Goal: Task Accomplishment & Management: Manage account settings

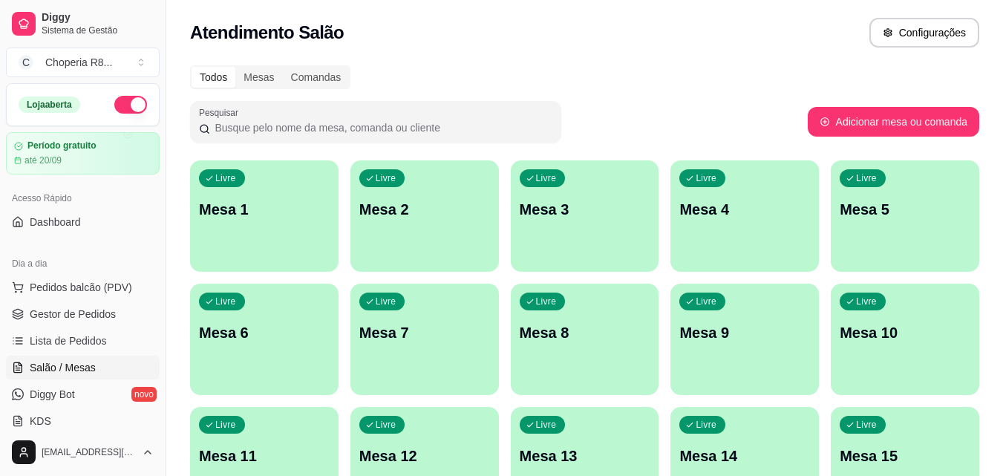
click at [22, 115] on div "Loja aberta" at bounding box center [83, 105] width 152 height 42
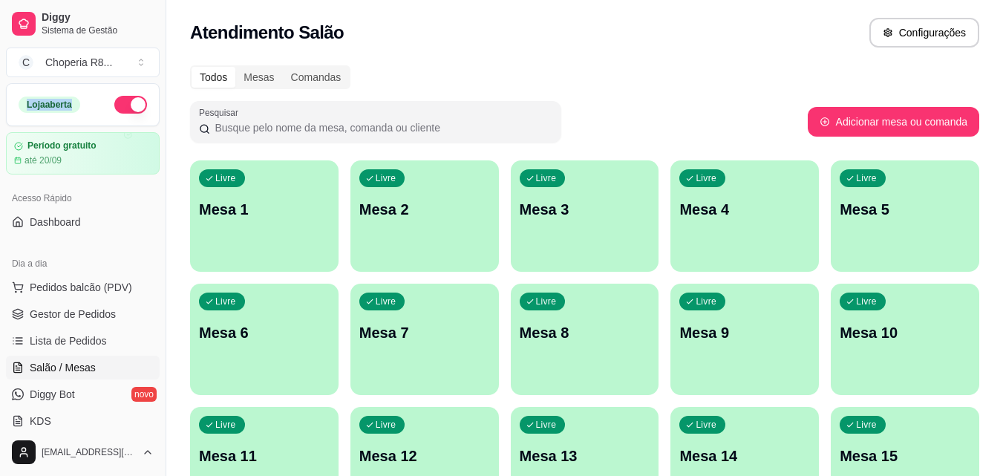
click at [22, 115] on div "Loja aberta" at bounding box center [83, 105] width 152 height 42
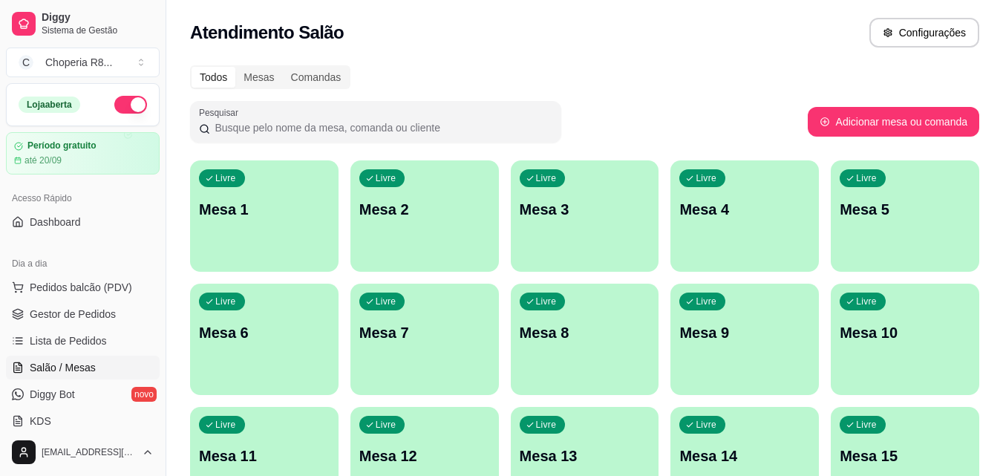
click at [22, 115] on div "Loja aberta" at bounding box center [83, 105] width 152 height 42
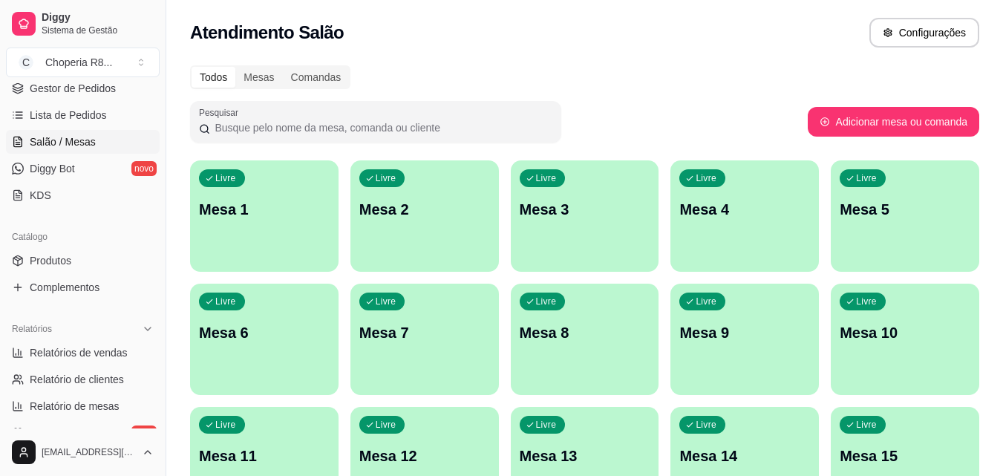
scroll to position [301, 0]
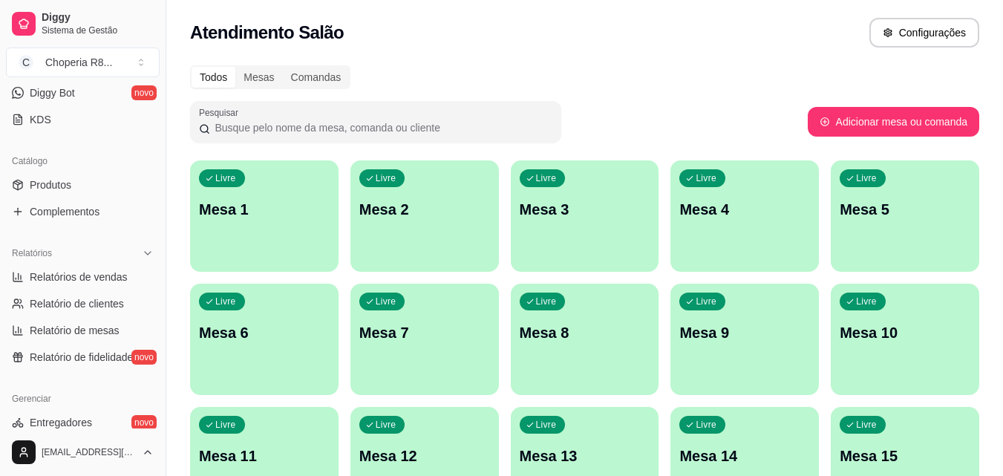
click at [770, 363] on div "Livre Mesa 9" at bounding box center [745, 331] width 149 height 94
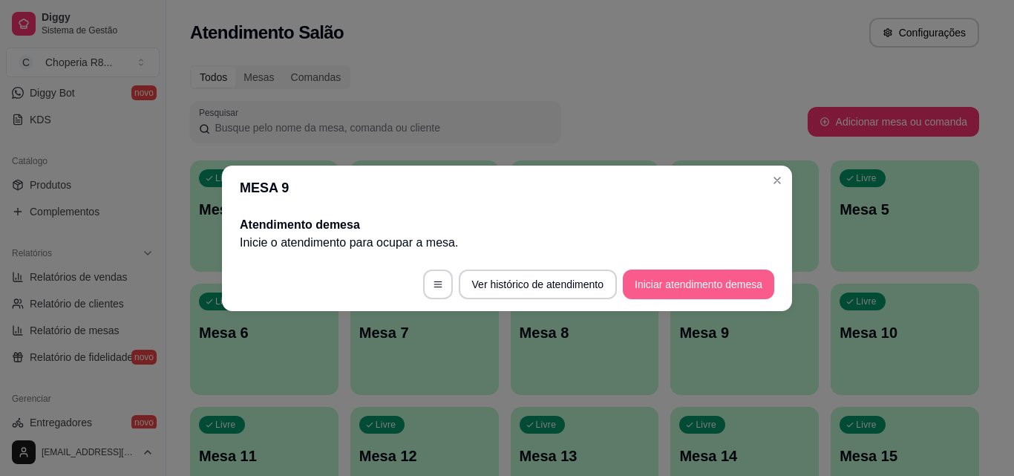
click at [694, 274] on button "Iniciar atendimento de mesa" at bounding box center [698, 285] width 151 height 30
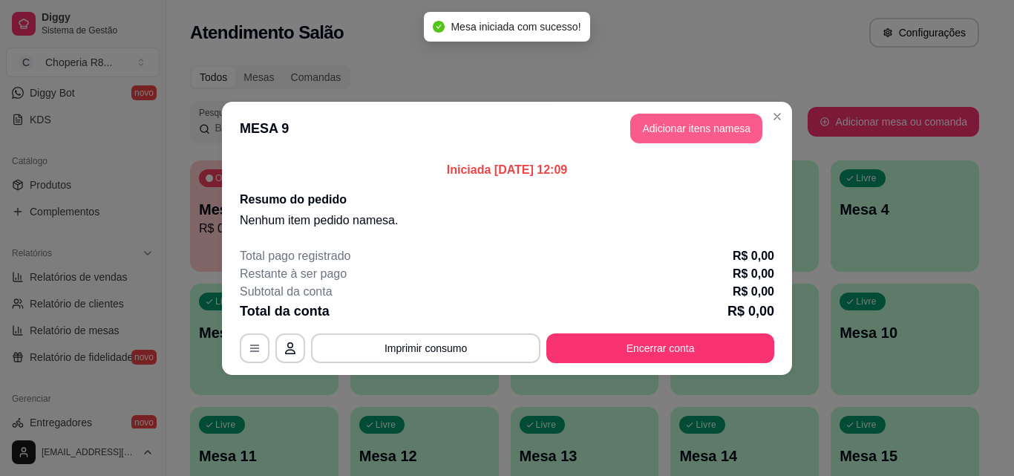
click at [719, 140] on button "Adicionar itens na mesa" at bounding box center [696, 129] width 132 height 30
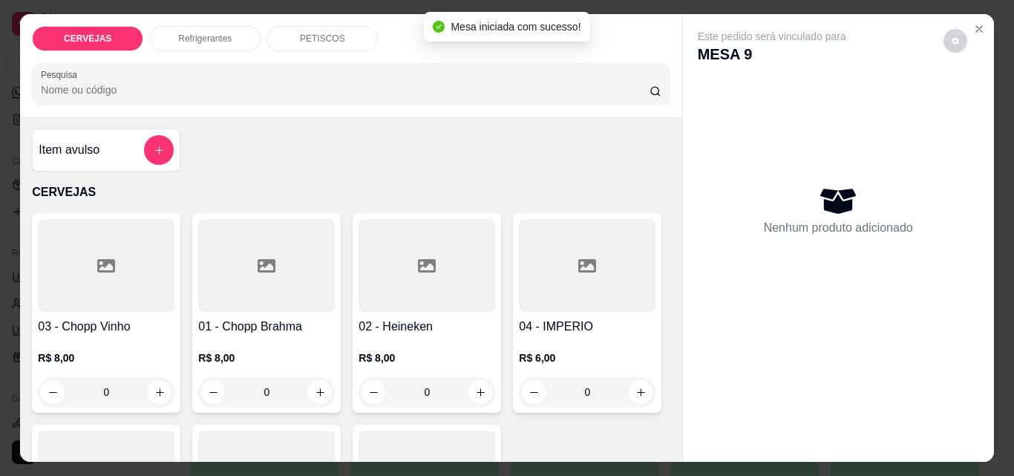
drag, startPoint x: 294, startPoint y: 384, endPoint x: 210, endPoint y: 391, distance: 84.2
click at [211, 391] on div "0" at bounding box center [266, 392] width 131 height 30
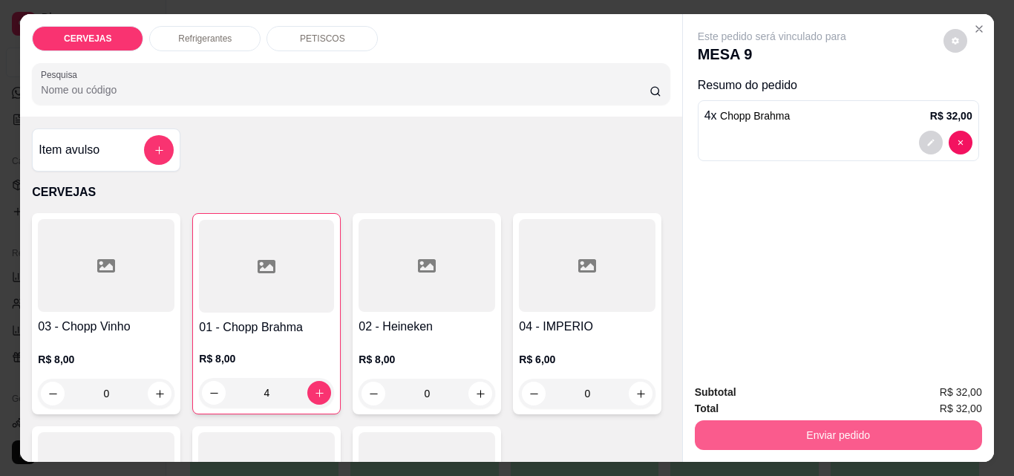
type input "4"
click at [928, 425] on button "Enviar pedido" at bounding box center [838, 434] width 278 height 29
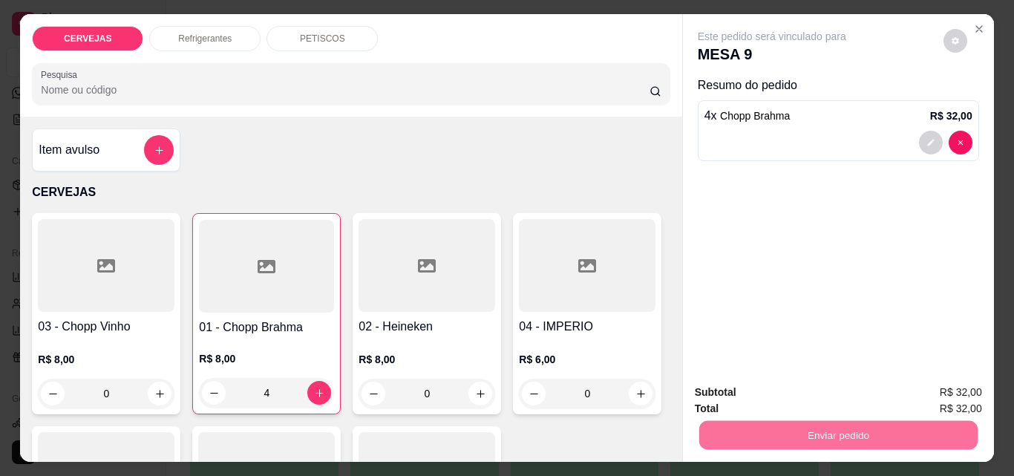
click at [836, 391] on button "Não registrar e enviar pedido" at bounding box center [789, 393] width 154 height 28
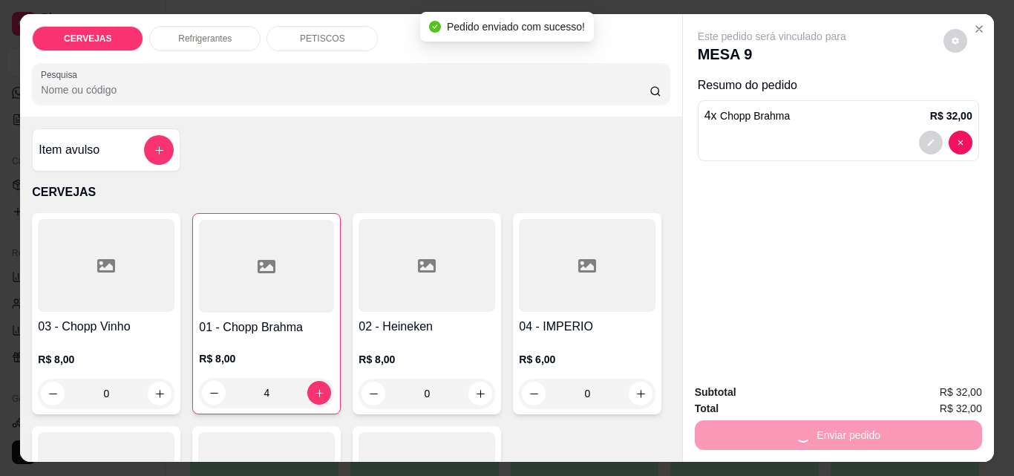
click at [508, 333] on div "03 - Chopp Vinho R$ 8,00 0 01 - Chopp Brahma R$ 8,00 4 02 - Heineken R$ 8,00 0 …" at bounding box center [351, 419] width 638 height 413
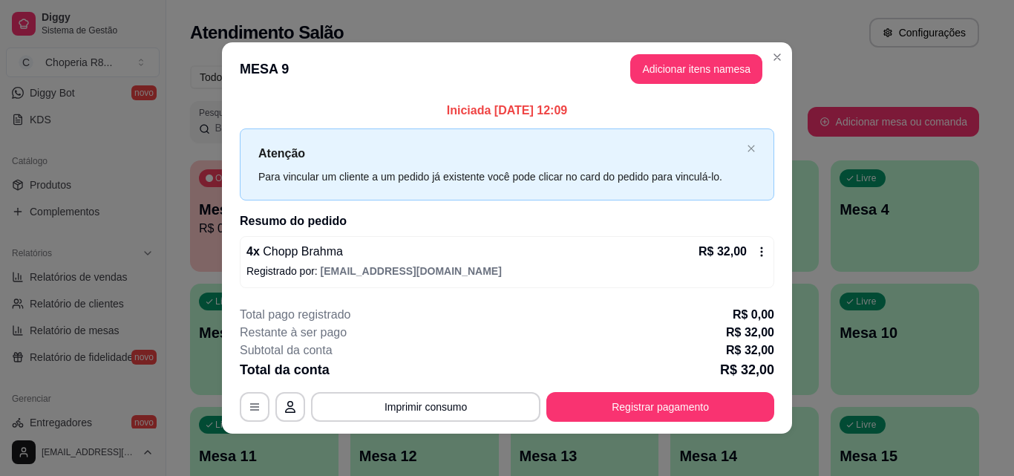
click at [601, 408] on button "Registrar pagamento" at bounding box center [661, 407] width 228 height 30
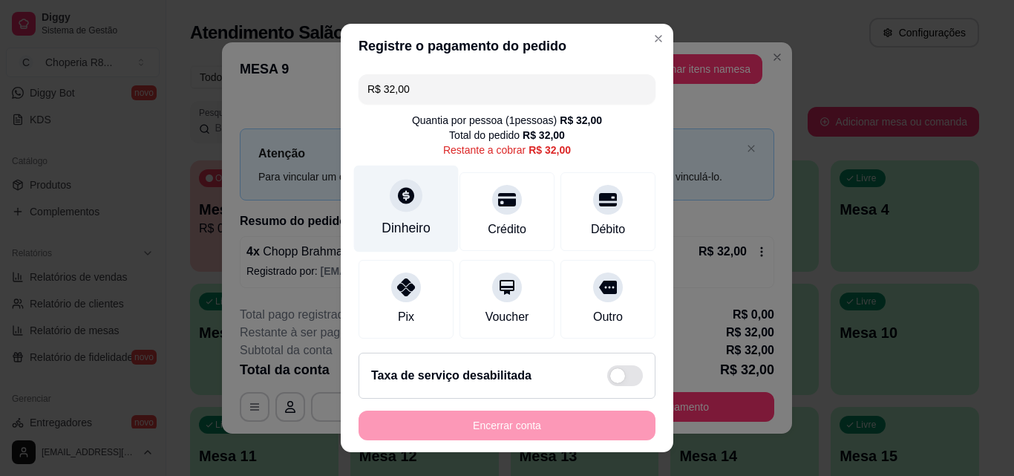
click at [411, 209] on div "Dinheiro" at bounding box center [406, 209] width 105 height 87
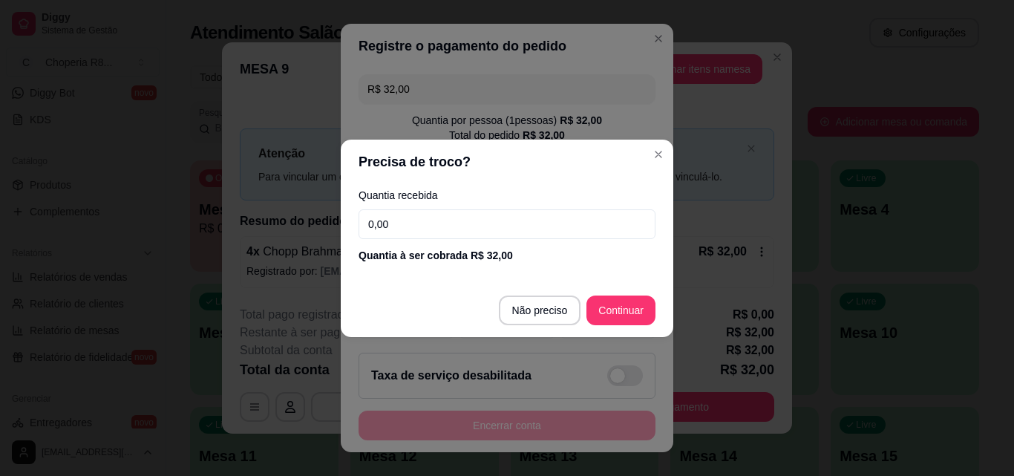
drag, startPoint x: 437, startPoint y: 236, endPoint x: 336, endPoint y: 240, distance: 101.1
click at [343, 241] on div "Quantia recebida 0,00 Quantia à ser cobrada R$ 32,00" at bounding box center [507, 226] width 333 height 85
type input "50,00"
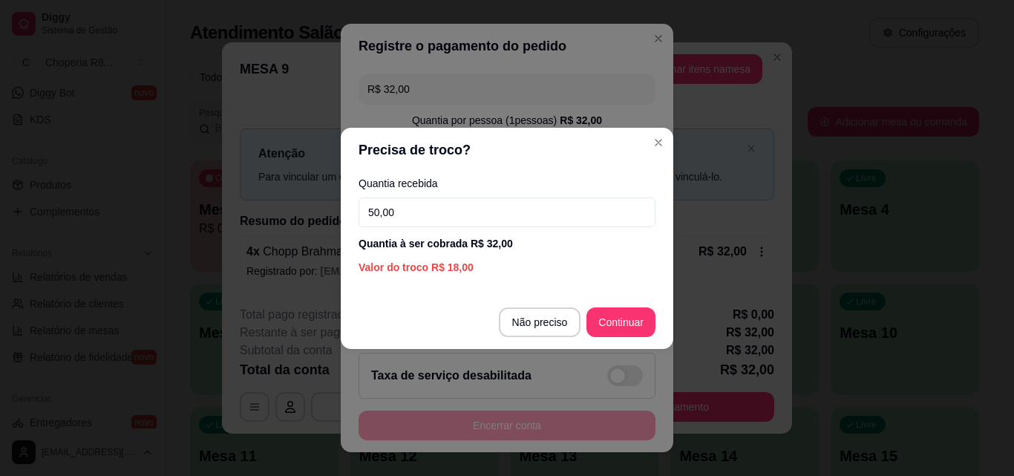
click at [341, 240] on div "R$ 32,00 Quantia por pessoa ( 1 pessoas) R$ 32,00 Total do pedido R$ 32,00 Rest…" at bounding box center [507, 204] width 333 height 273
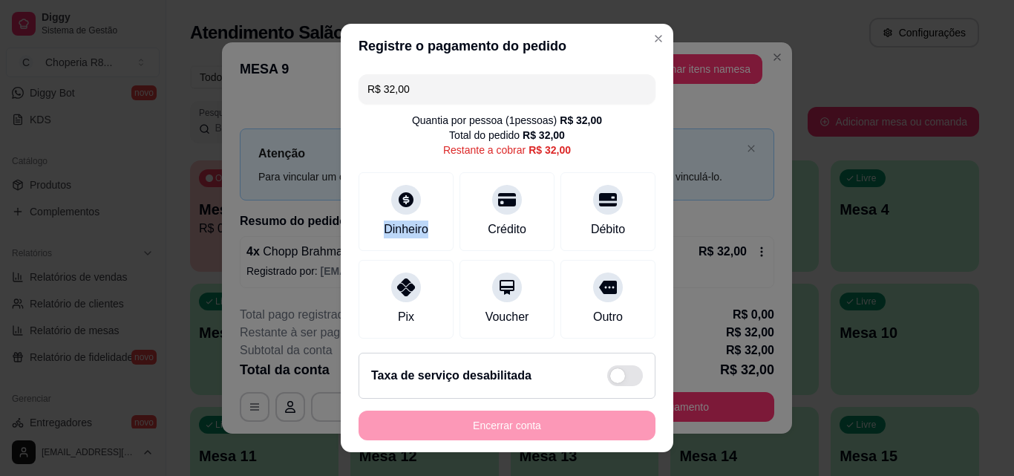
click at [341, 240] on div "R$ 32,00 Quantia por pessoa ( 1 pessoas) R$ 32,00 Total do pedido R$ 32,00 Rest…" at bounding box center [507, 204] width 333 height 273
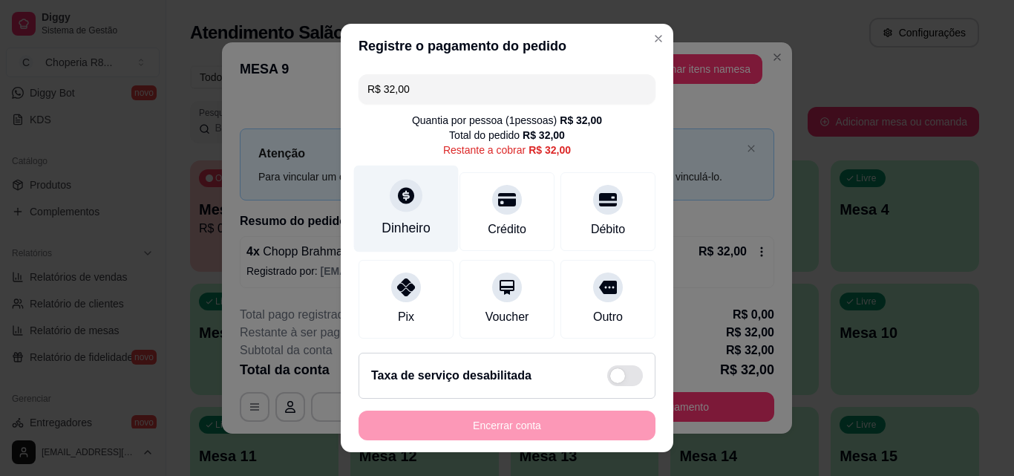
click at [401, 200] on icon at bounding box center [406, 195] width 19 height 19
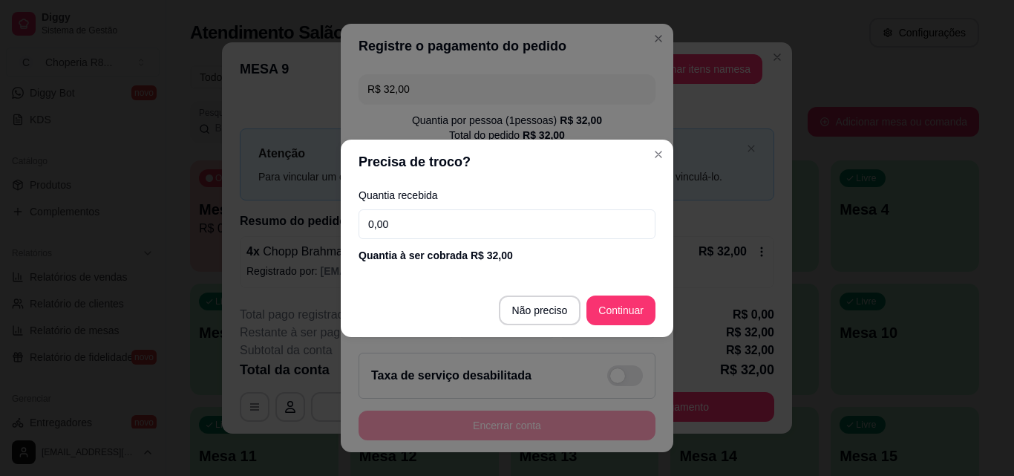
drag, startPoint x: 437, startPoint y: 224, endPoint x: 333, endPoint y: 230, distance: 104.2
click at [333, 230] on div "Precisa de troco? Quantia recebida 0,00 Quantia à ser cobrada R$ 32,00 Não prec…" at bounding box center [507, 238] width 1014 height 476
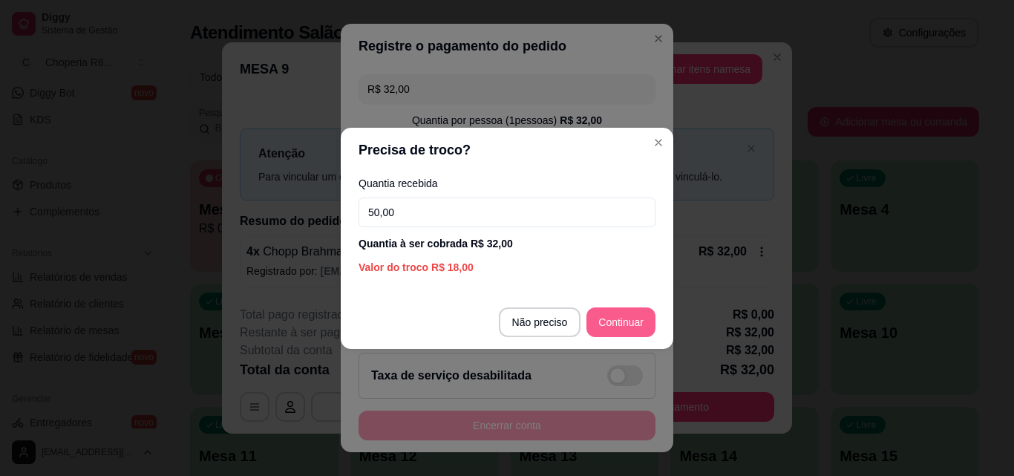
type input "50,00"
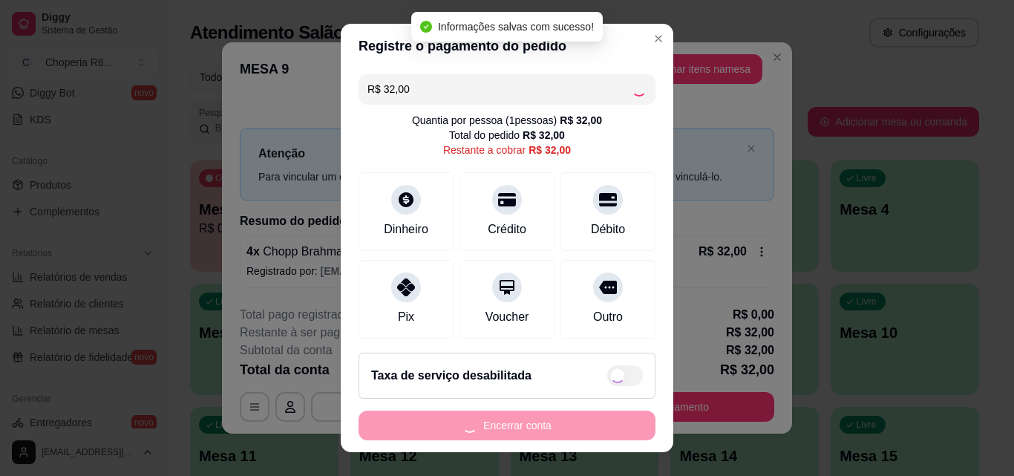
type input "R$ 0,00"
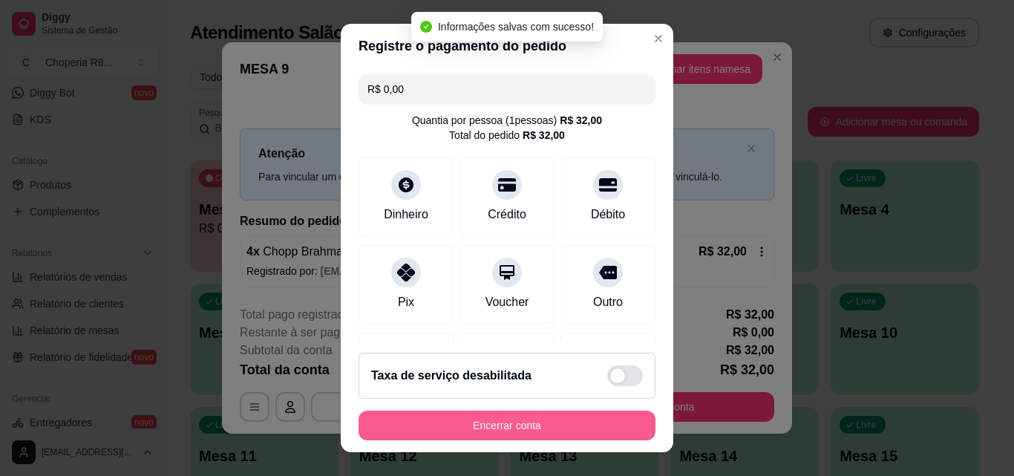
click at [512, 417] on button "Encerrar conta" at bounding box center [507, 426] width 297 height 30
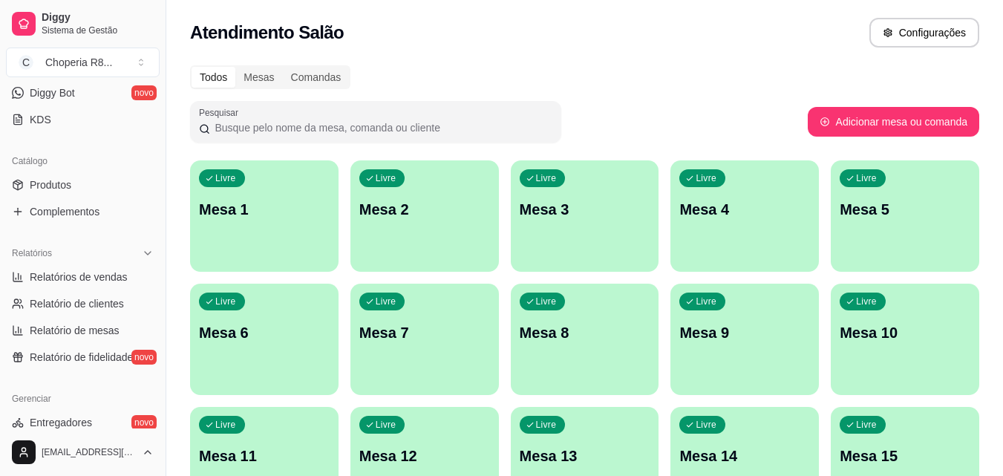
drag, startPoint x: 846, startPoint y: 56, endPoint x: 370, endPoint y: 35, distance: 477.2
click at [370, 35] on div "Atendimento Salão Configurações" at bounding box center [584, 33] width 789 height 30
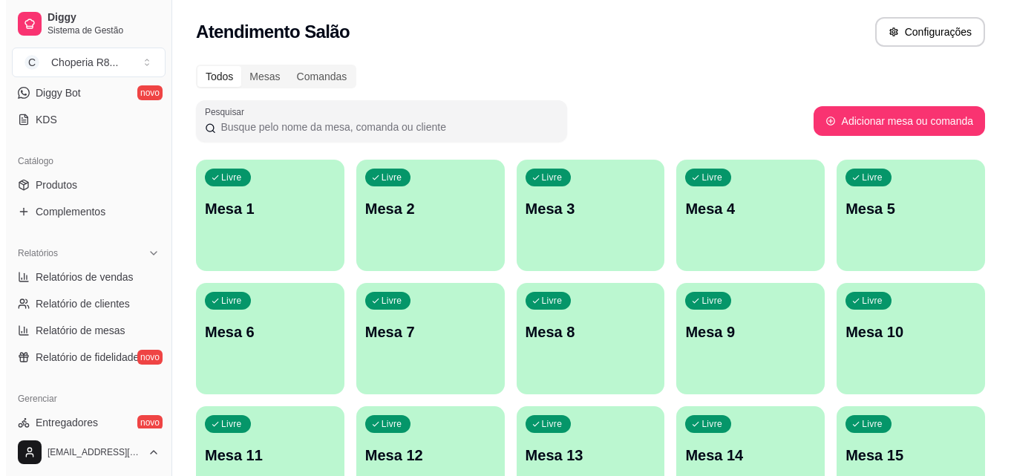
scroll to position [0, 0]
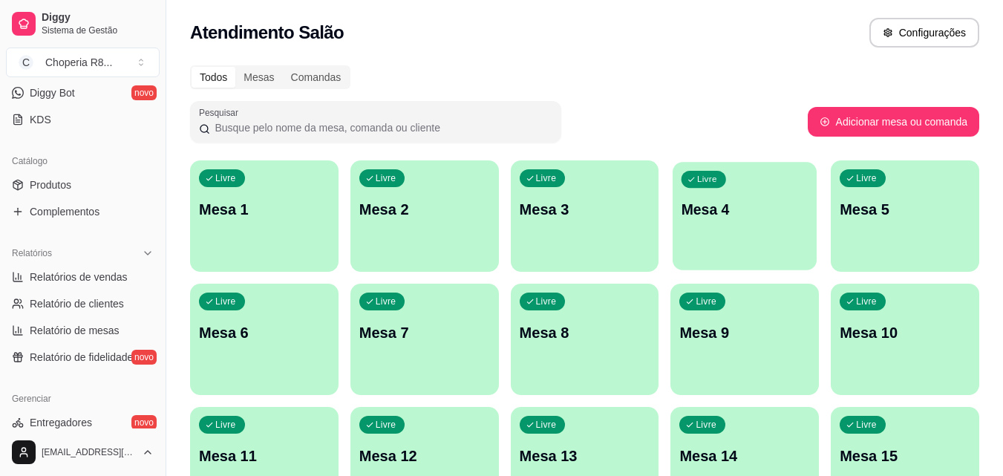
click at [759, 217] on p "Mesa 4" at bounding box center [745, 210] width 127 height 20
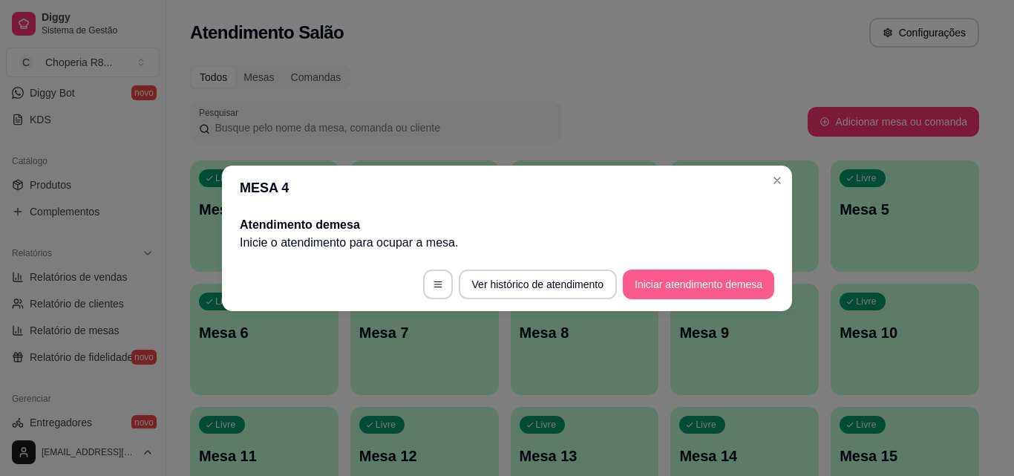
click at [702, 271] on button "Iniciar atendimento de mesa" at bounding box center [698, 285] width 151 height 30
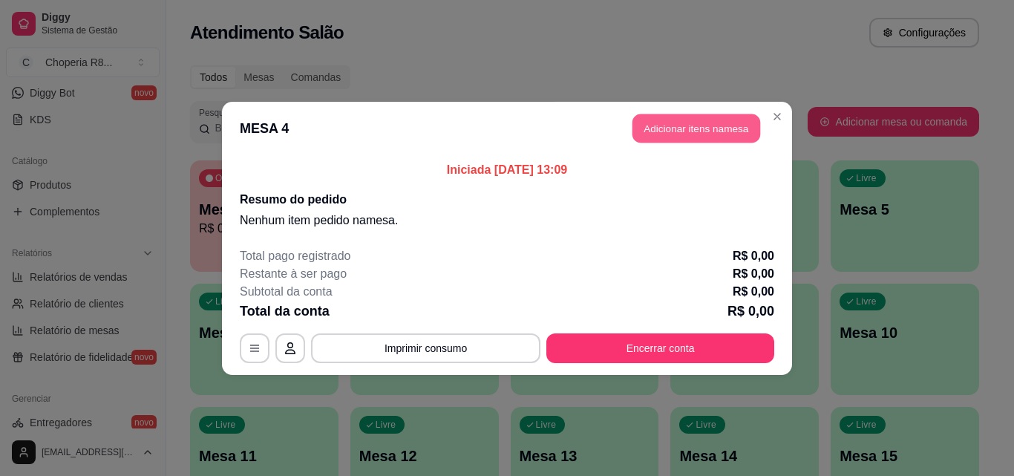
click at [743, 136] on button "Adicionar itens na mesa" at bounding box center [697, 128] width 128 height 29
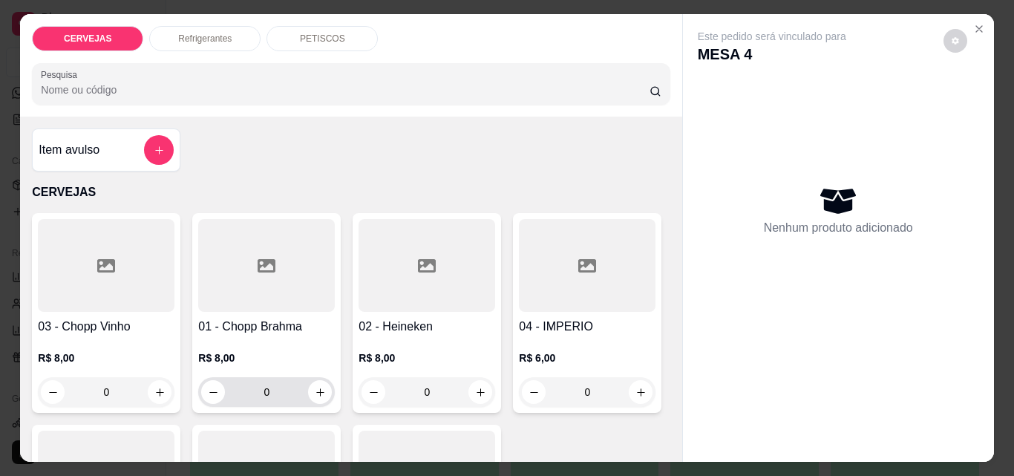
click at [246, 399] on div "0" at bounding box center [266, 392] width 131 height 30
drag, startPoint x: 265, startPoint y: 390, endPoint x: 235, endPoint y: 391, distance: 29.7
click at [235, 391] on input "0" at bounding box center [266, 392] width 83 height 30
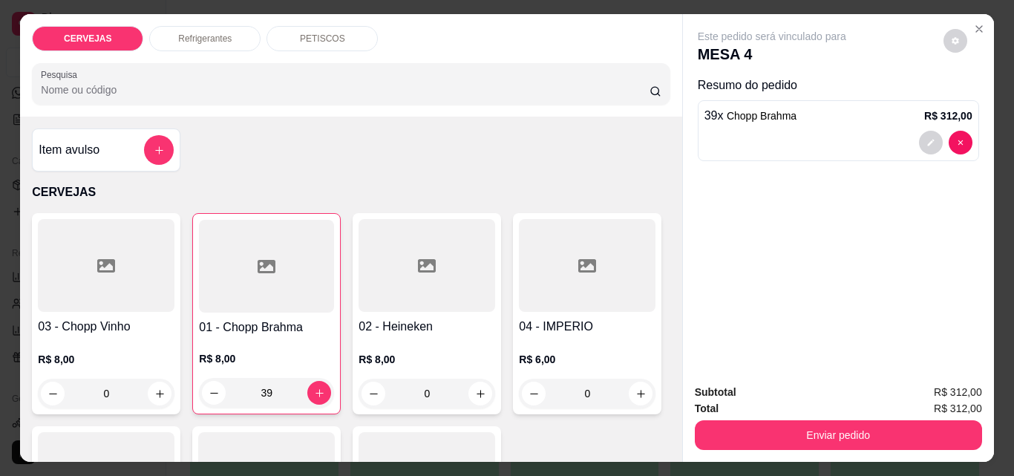
type input "39"
click at [246, 29] on div "Refrigerantes" at bounding box center [204, 38] width 111 height 25
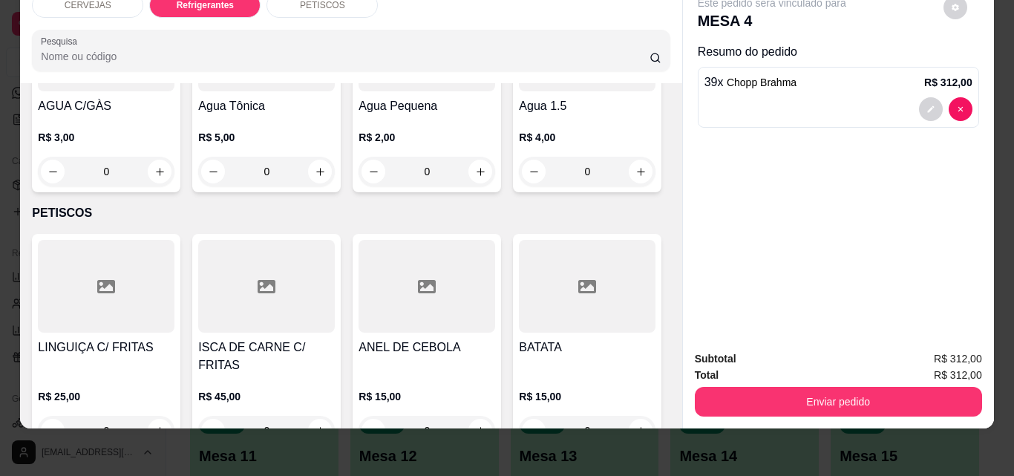
scroll to position [881, 0]
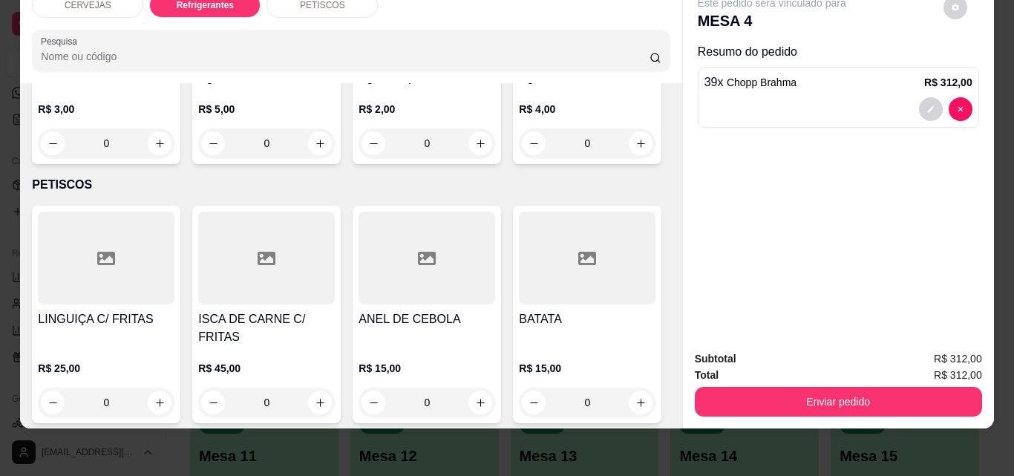
type input "1"
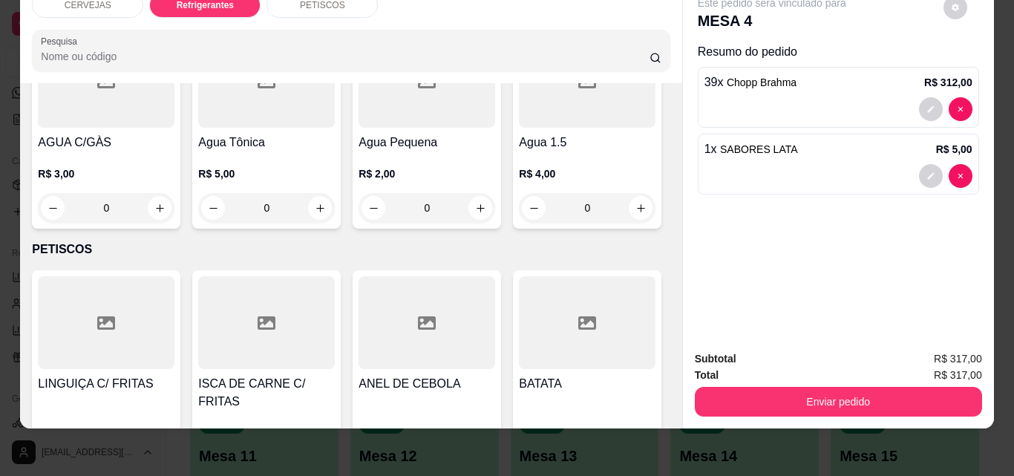
scroll to position [733, 0]
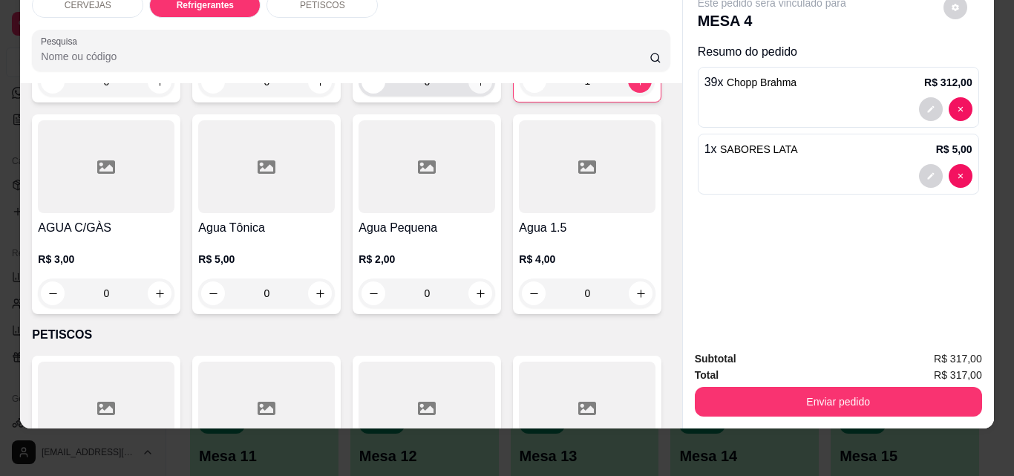
click at [472, 94] on button "increase-product-quantity" at bounding box center [481, 82] width 24 height 24
type input "1"
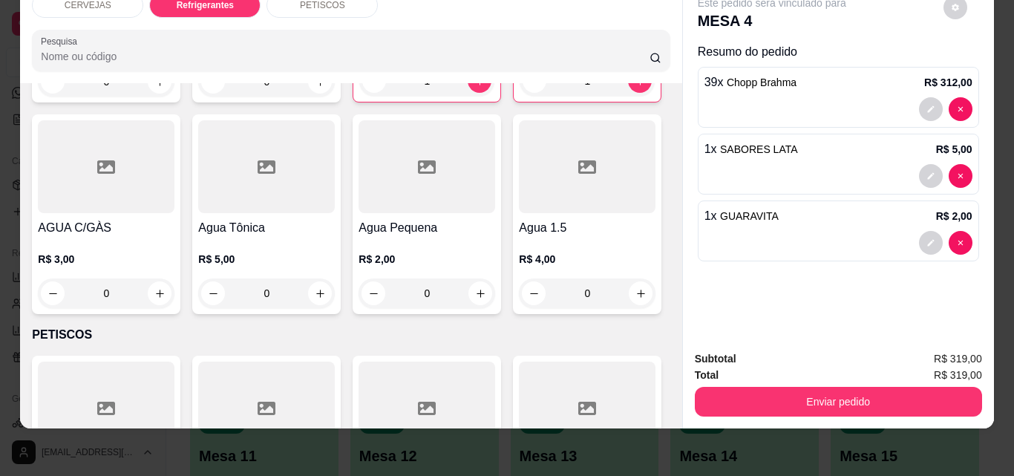
click at [685, 147] on div "Este pedido será vinculado para MESA 4 Resumo do pedido 39 x Chopp Brahma R$ 31…" at bounding box center [838, 160] width 311 height 358
click at [866, 275] on div "Este pedido será vinculado para MESA 4 Resumo do pedido 39 x Chopp Brahma R$ 31…" at bounding box center [838, 160] width 311 height 358
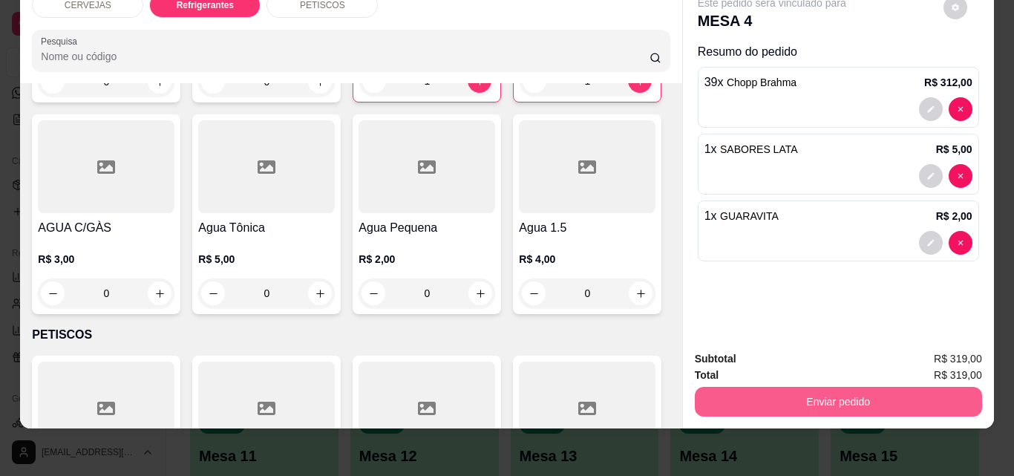
click at [861, 401] on button "Enviar pedido" at bounding box center [838, 402] width 287 height 30
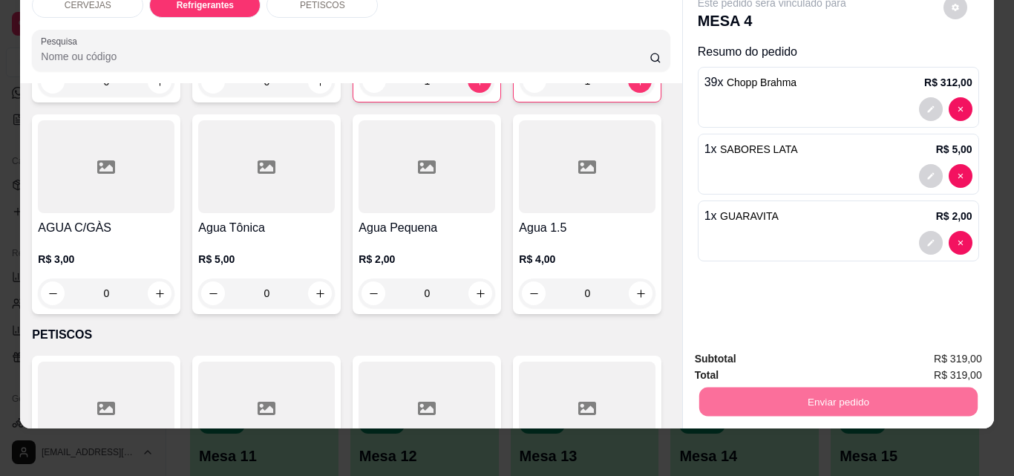
click at [858, 357] on button "Não registrar e enviar pedido" at bounding box center [789, 354] width 154 height 28
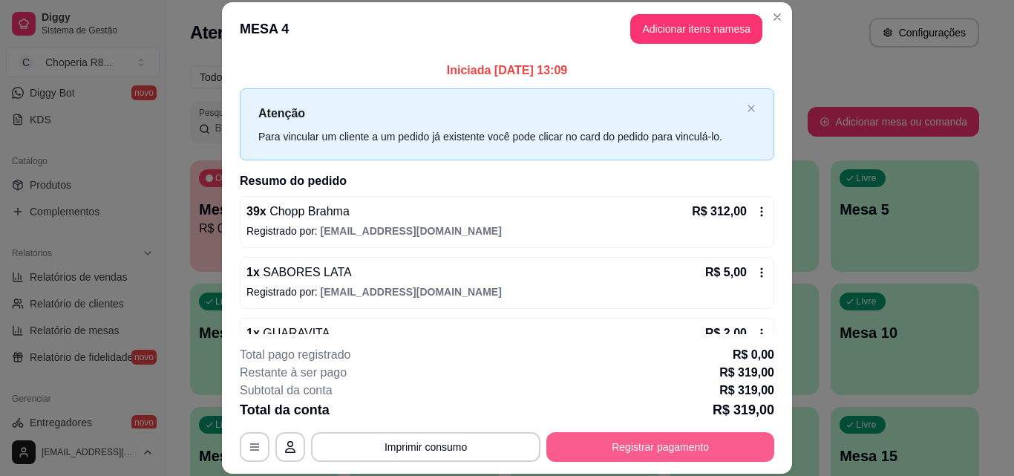
click at [640, 447] on button "Registrar pagamento" at bounding box center [661, 447] width 228 height 30
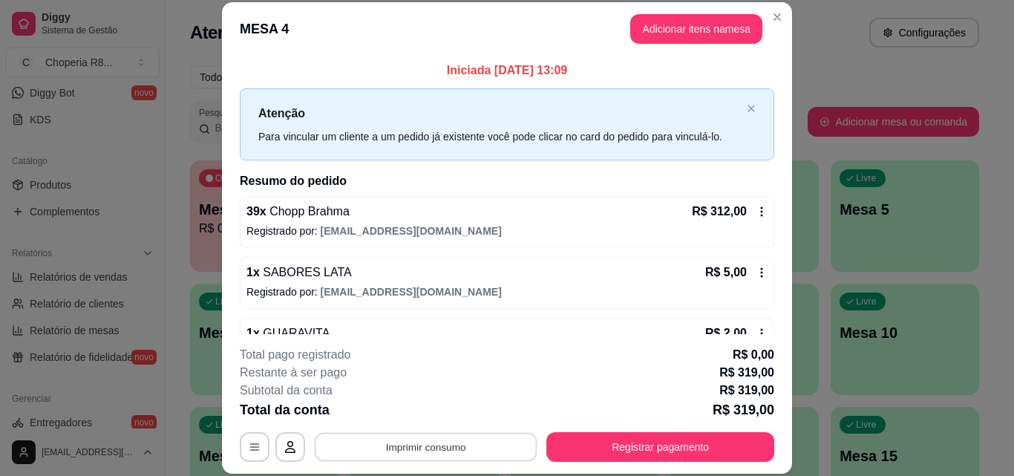
click at [469, 451] on button "Imprimir consumo" at bounding box center [426, 446] width 223 height 29
click at [459, 407] on button "IMPRESSORA" at bounding box center [425, 412] width 104 height 23
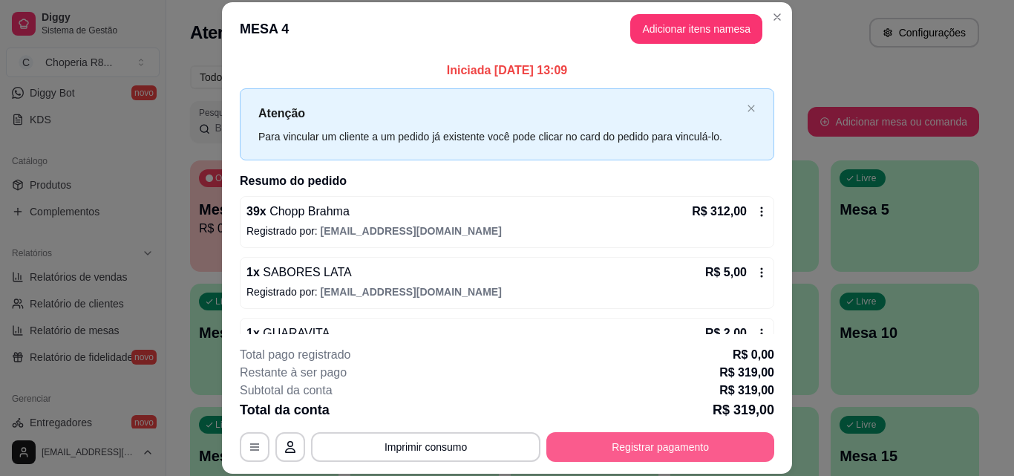
click at [631, 451] on button "Registrar pagamento" at bounding box center [661, 447] width 228 height 30
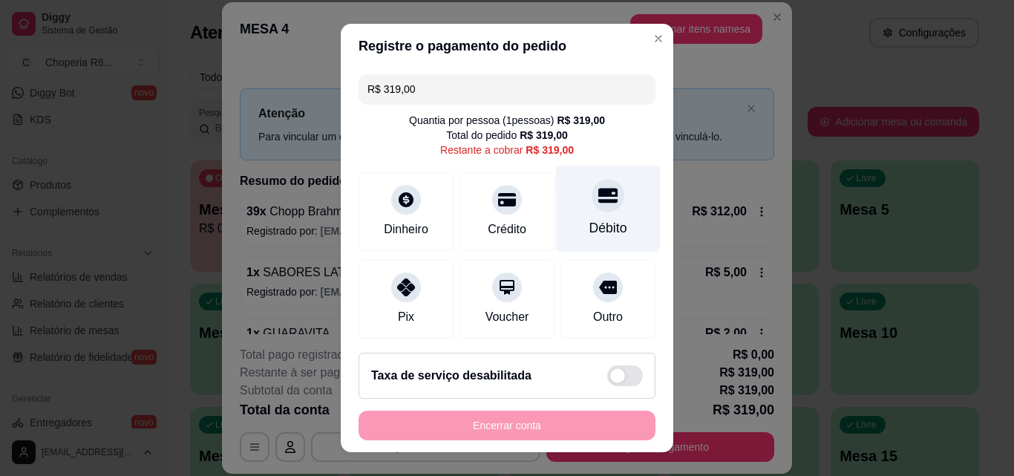
click at [592, 200] on div at bounding box center [608, 195] width 33 height 33
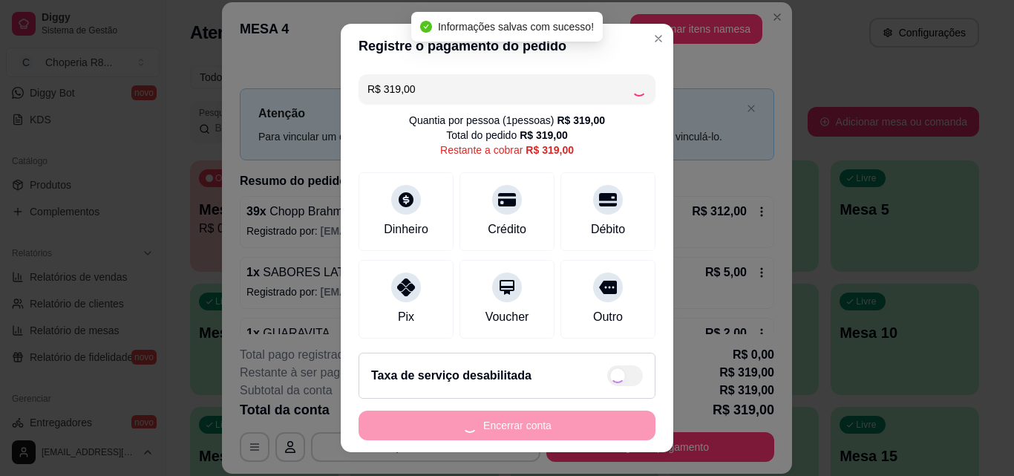
type input "R$ 0,00"
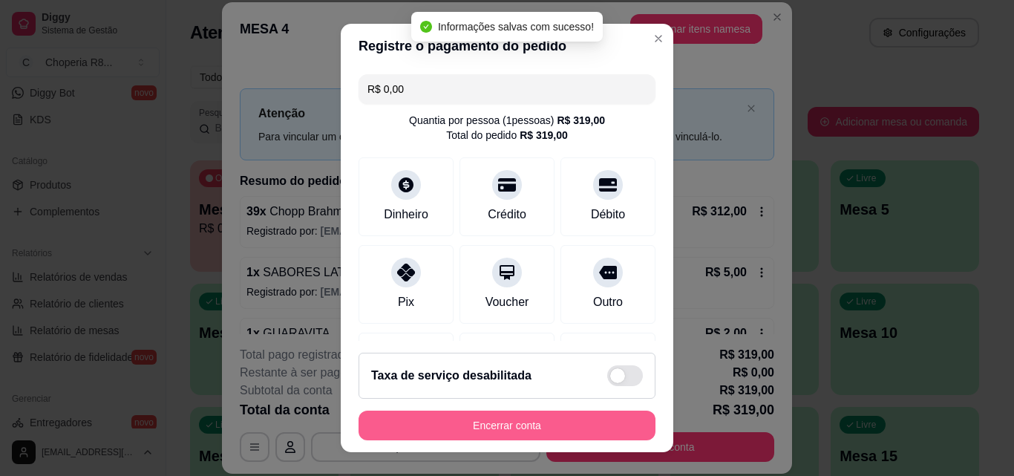
click at [503, 428] on button "Encerrar conta" at bounding box center [507, 426] width 297 height 30
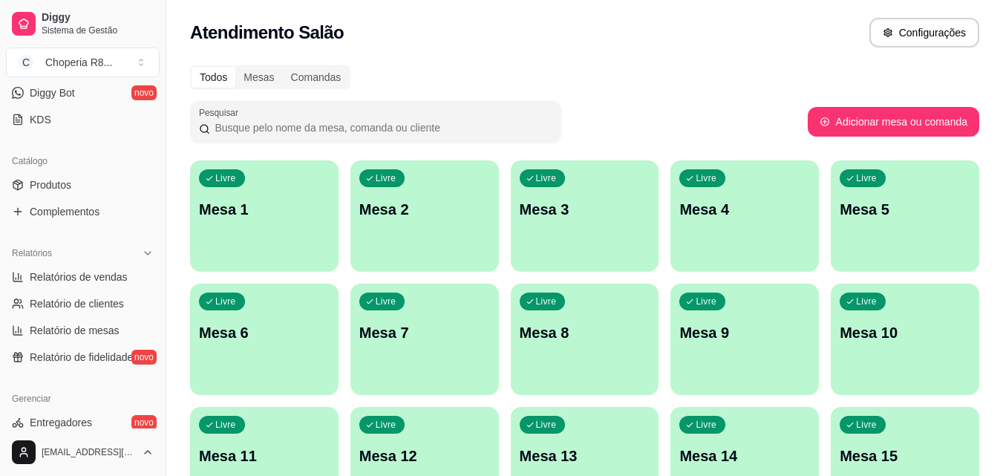
click at [768, 178] on div "Livre Mesa 4" at bounding box center [745, 207] width 149 height 94
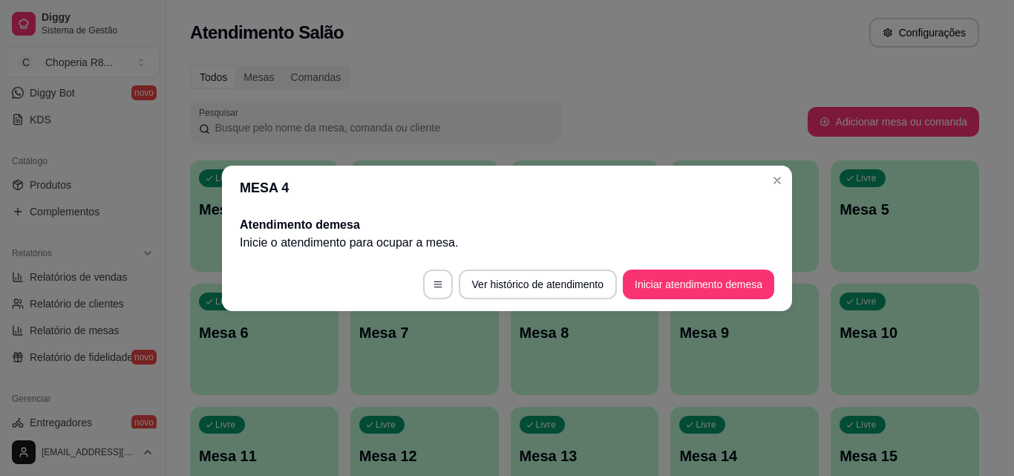
click at [691, 267] on footer "Ver histórico de atendimento Iniciar atendimento de mesa" at bounding box center [507, 284] width 570 height 53
click at [697, 278] on button "Iniciar atendimento de mesa" at bounding box center [698, 284] width 147 height 29
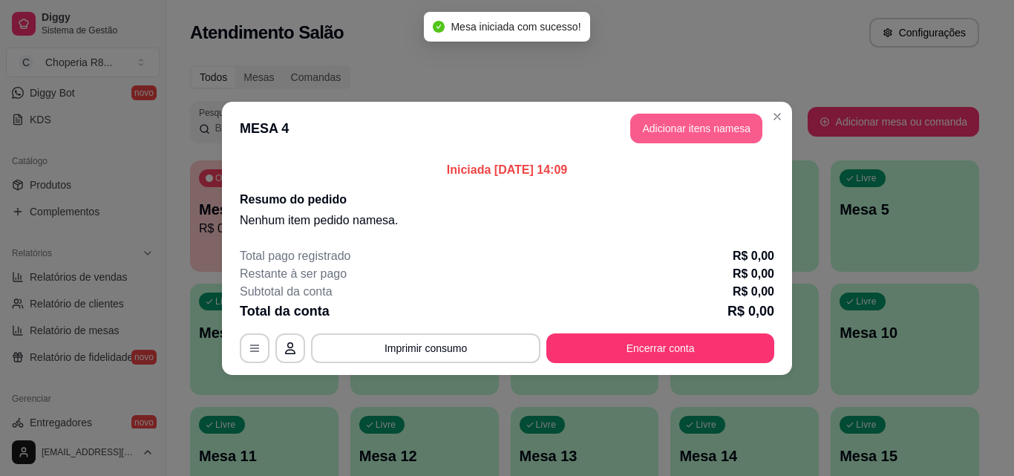
click at [668, 134] on button "Adicionar itens na mesa" at bounding box center [696, 129] width 132 height 30
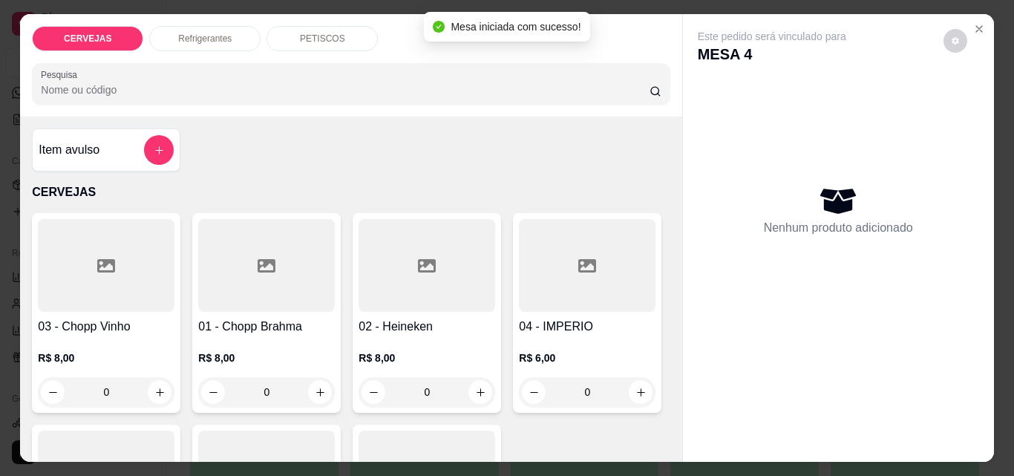
click at [322, 35] on p "PETISCOS" at bounding box center [322, 39] width 45 height 12
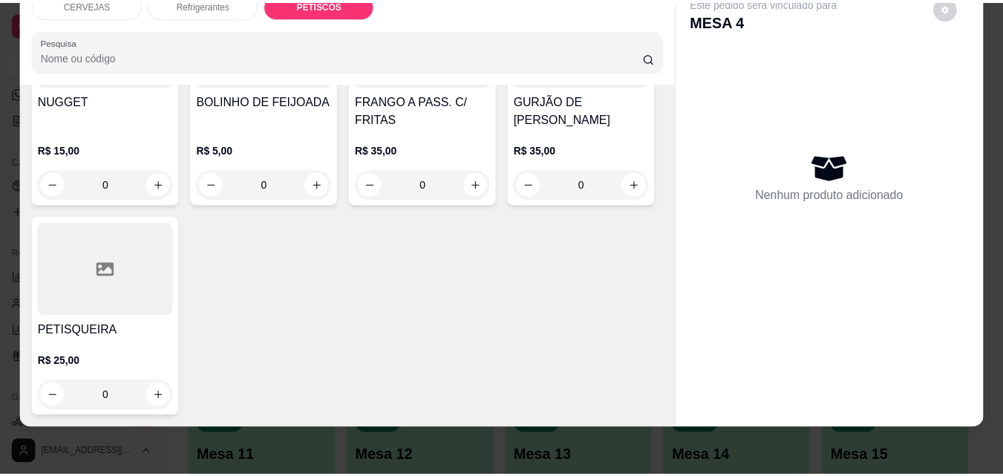
scroll to position [1733, 0]
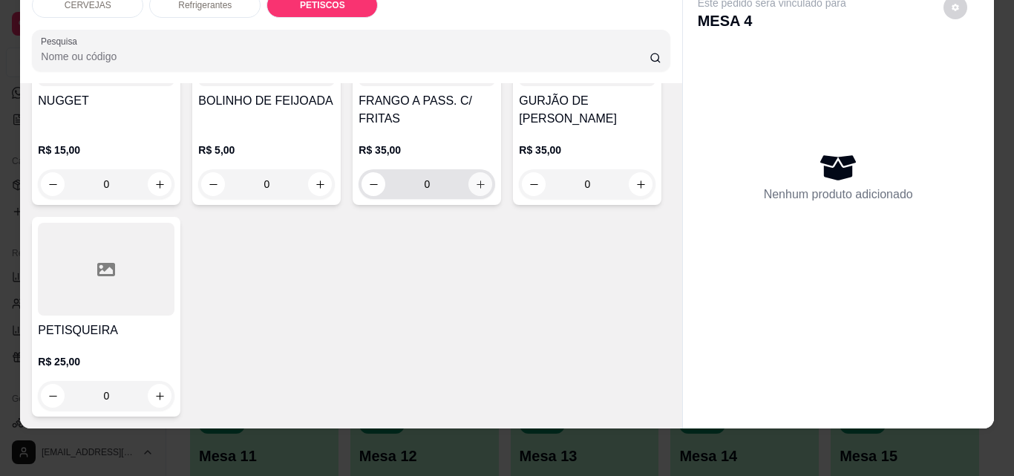
click at [469, 196] on button "increase-product-quantity" at bounding box center [481, 184] width 24 height 24
type input "1"
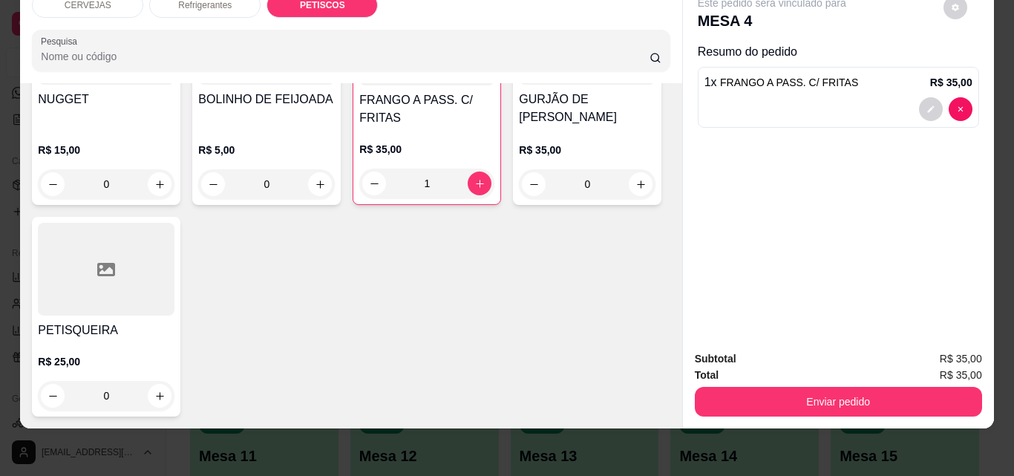
click at [777, 371] on div "Total R$ 35,00" at bounding box center [838, 375] width 287 height 16
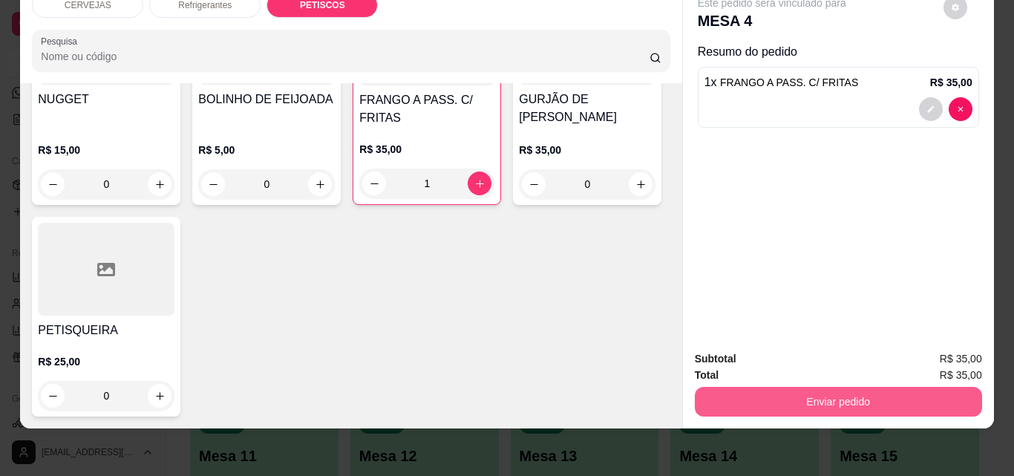
click at [792, 388] on button "Enviar pedido" at bounding box center [838, 402] width 287 height 30
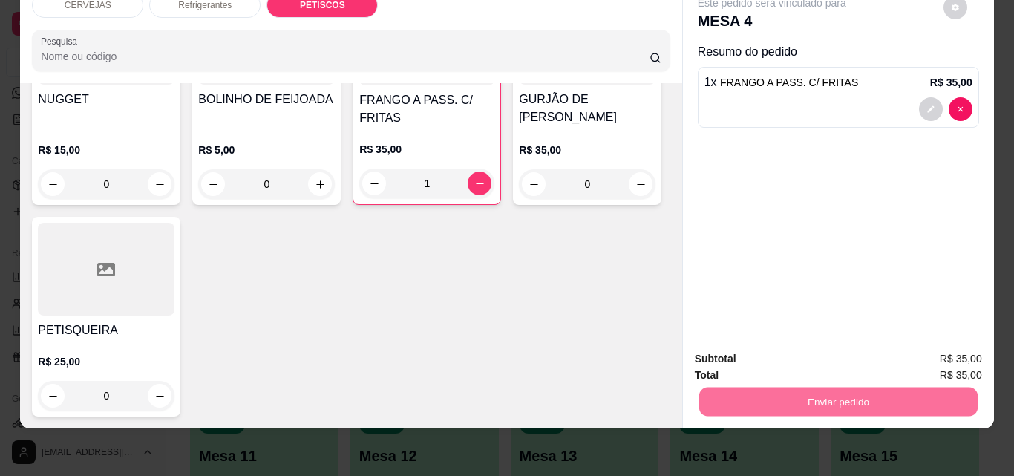
click at [804, 356] on button "Não registrar e enviar pedido" at bounding box center [789, 354] width 154 height 28
